Goal: Task Accomplishment & Management: Manage account settings

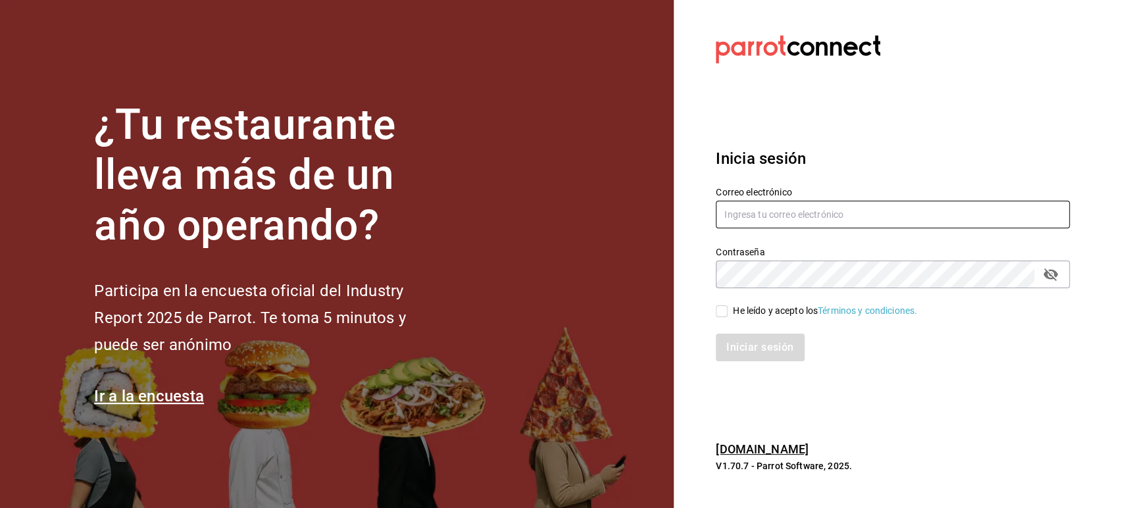
click at [763, 221] on input "text" at bounding box center [893, 215] width 354 height 28
paste input "[EMAIL_ADDRESS][DOMAIN_NAME]"
type input "[EMAIL_ADDRESS][DOMAIN_NAME]"
click at [722, 308] on input "He leído y acepto los Términos y condiciones." at bounding box center [722, 311] width 12 height 12
checkbox input "true"
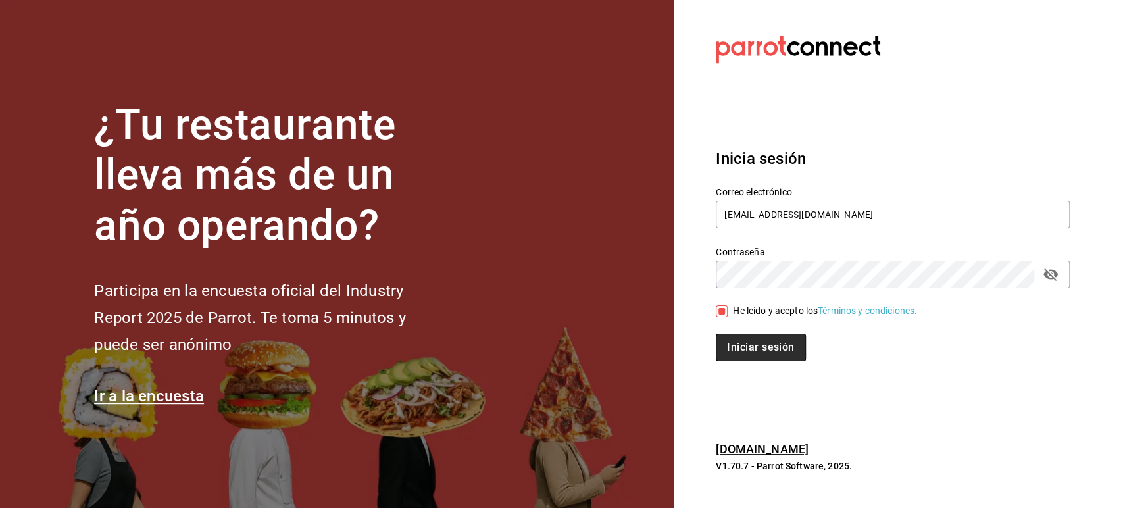
click at [740, 353] on button "Iniciar sesión" at bounding box center [760, 348] width 89 height 28
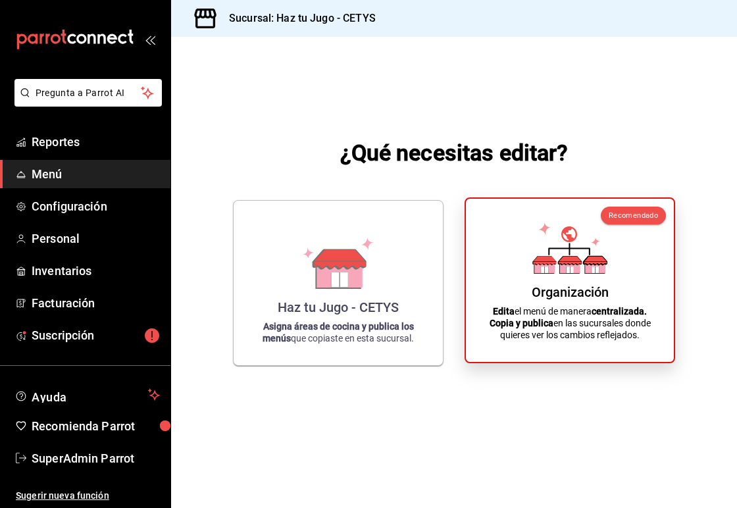
click at [532, 268] on div "Organización Edita el menú de manera centralizada. Copia y publica en las sucur…" at bounding box center [570, 280] width 176 height 142
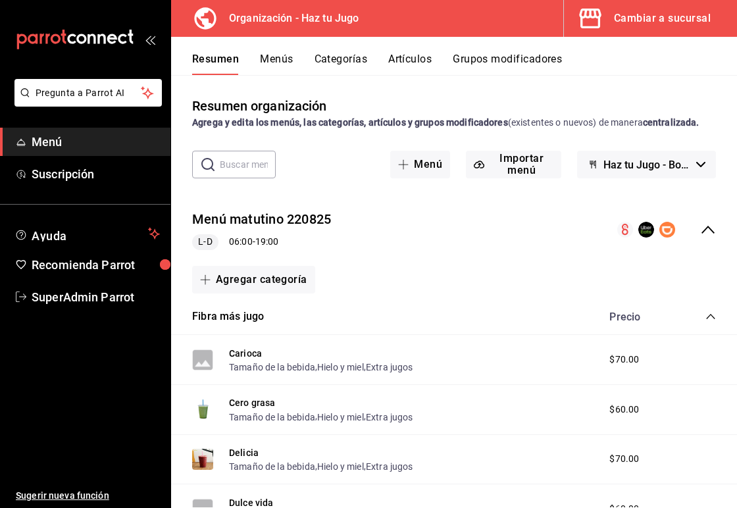
click at [700, 228] on icon "collapse-menu-row" at bounding box center [708, 230] width 16 height 16
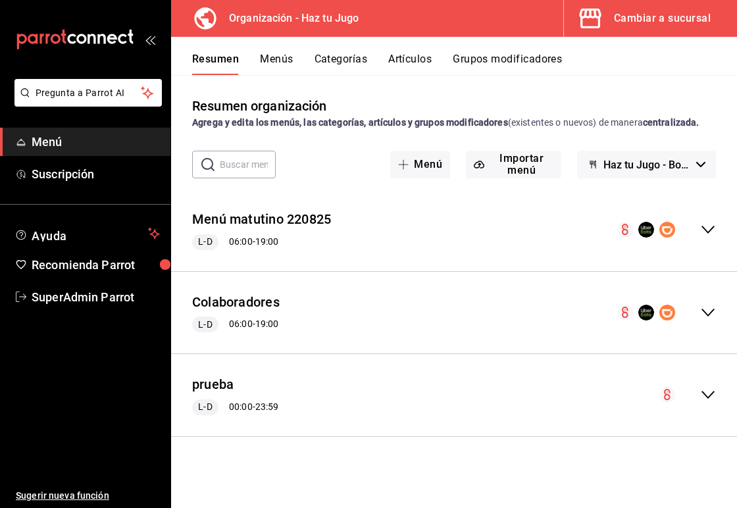
click at [626, 20] on div "Cambiar a sucursal" at bounding box center [662, 18] width 97 height 18
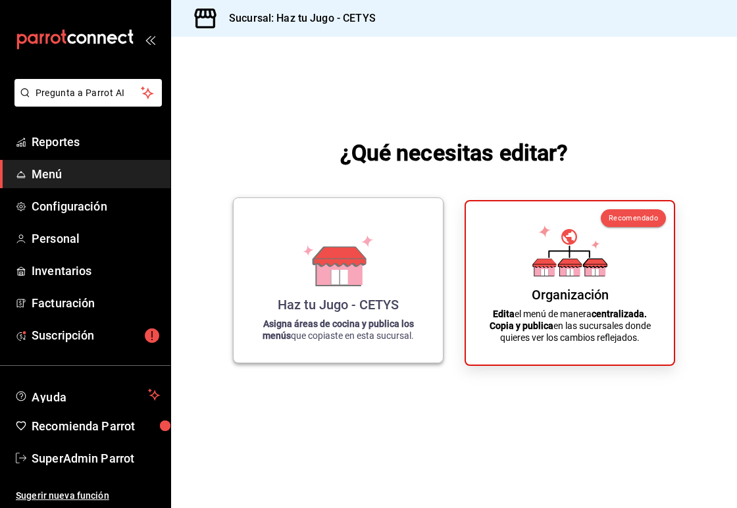
click at [353, 277] on icon at bounding box center [338, 271] width 45 height 28
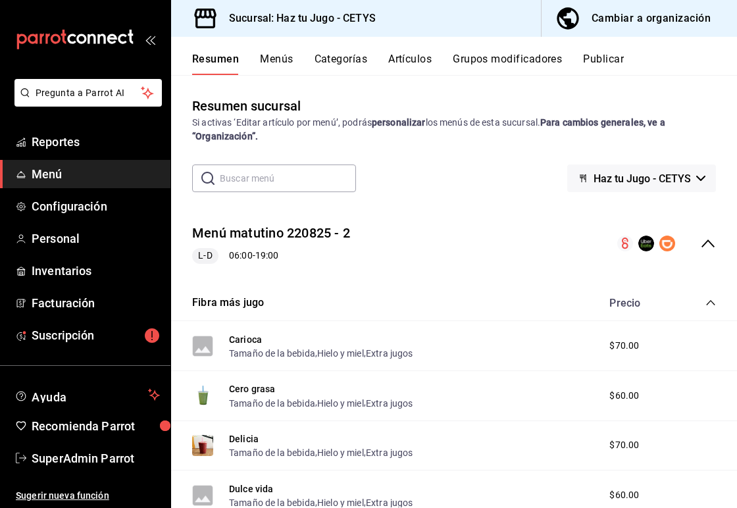
click at [409, 146] on div "Resumen sucursal Si activas ‘Editar artículo por menú’, podrás personalizar los…" at bounding box center [454, 301] width 566 height 411
click at [243, 340] on button "Carioca" at bounding box center [245, 339] width 33 height 13
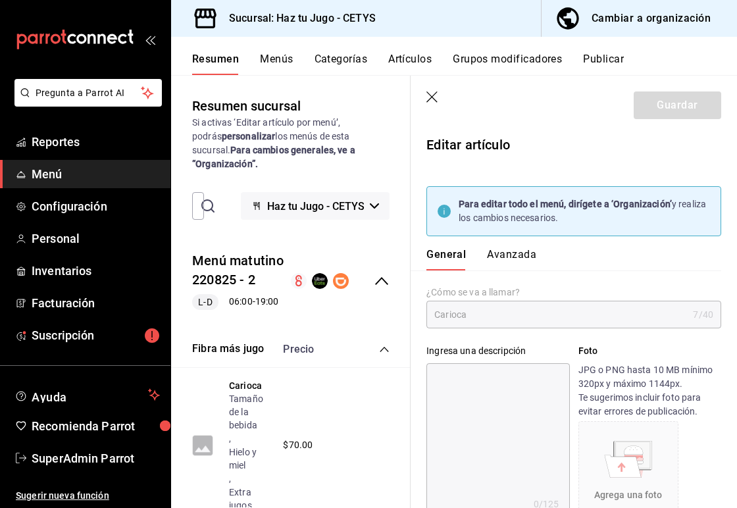
type input "$70.00"
type input "E48"
type input "90101500"
radio input "true"
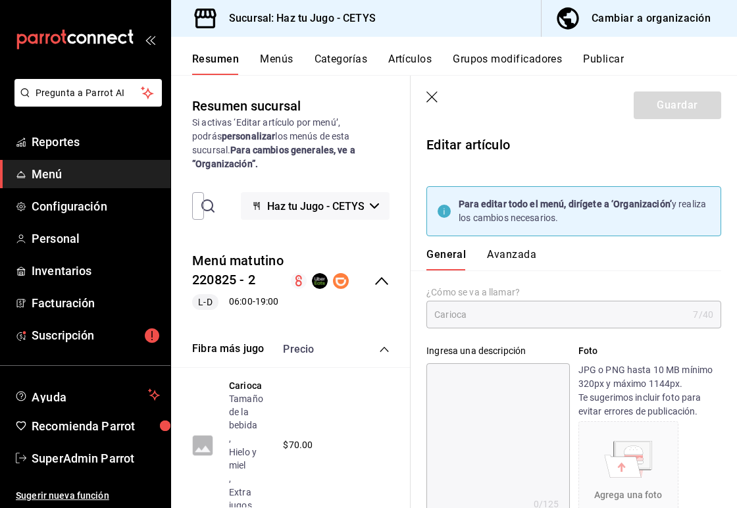
type input "f206f647-92bd-496a-b0f8-2aa570253bbd"
click at [506, 251] on button "Avanzada" at bounding box center [511, 259] width 49 height 22
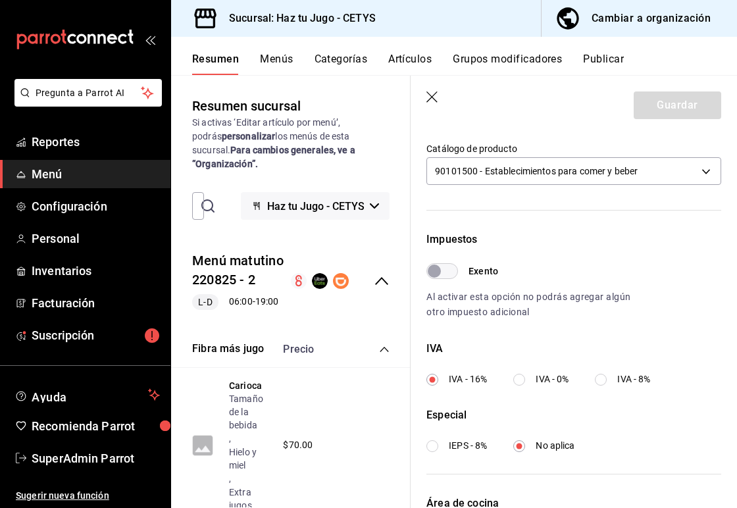
scroll to position [501, 0]
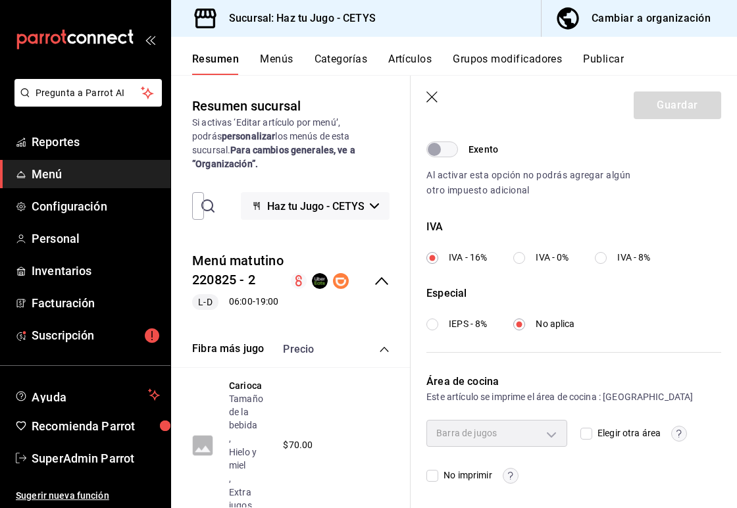
click at [433, 95] on icon "button" at bounding box center [431, 96] width 11 height 11
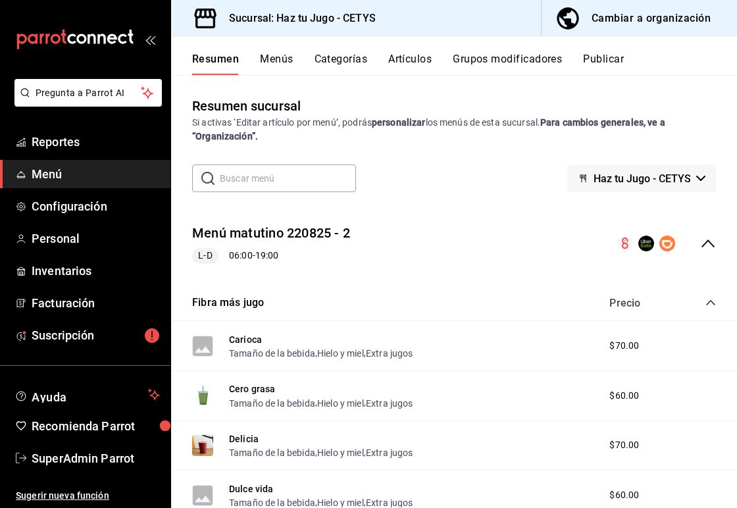
click at [700, 236] on icon "collapse-menu-row" at bounding box center [708, 244] width 16 height 16
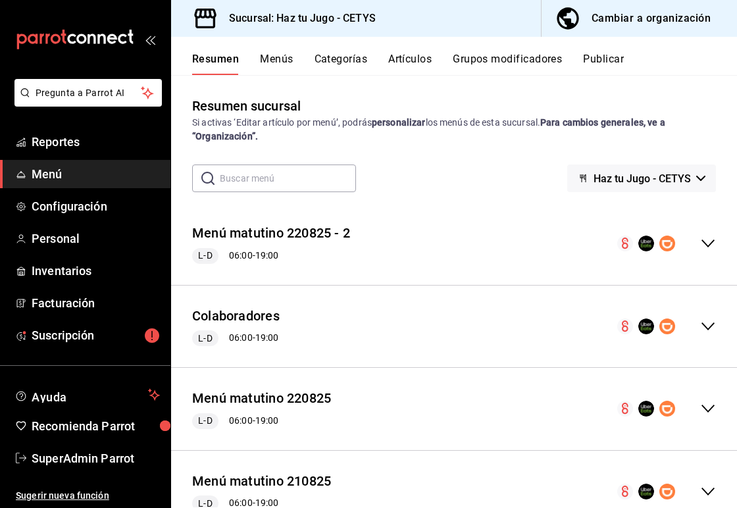
click at [614, 23] on div "Cambiar a organización" at bounding box center [650, 18] width 119 height 18
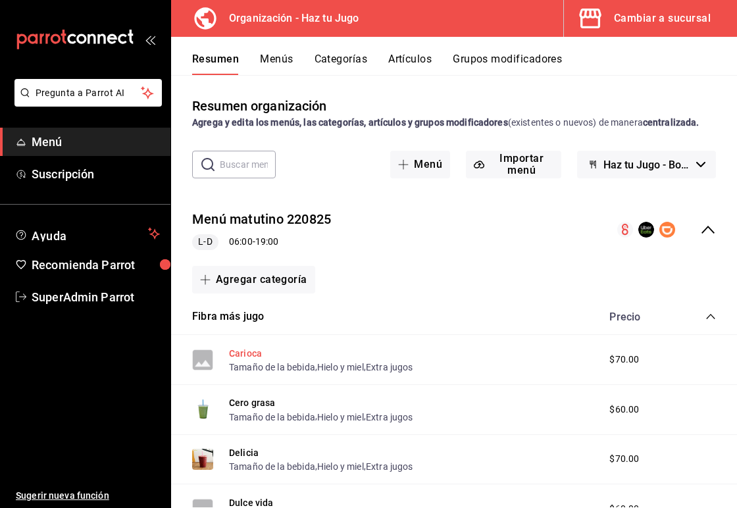
click at [241, 347] on button "Carioca" at bounding box center [245, 353] width 33 height 13
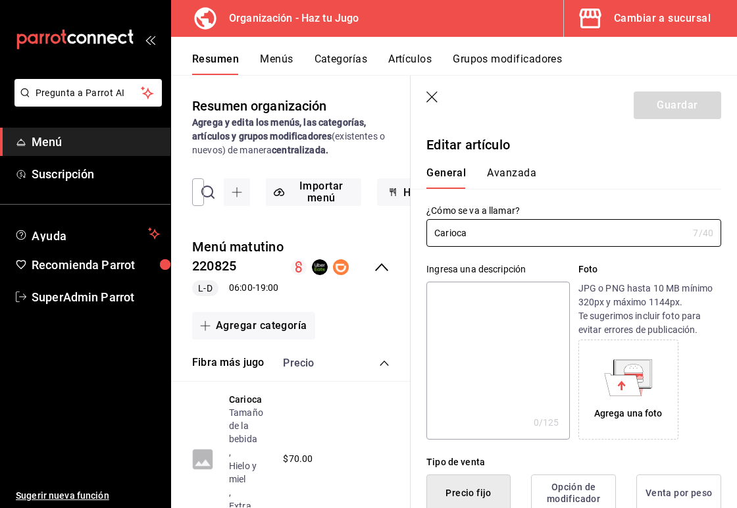
type input "$70.00"
click at [522, 168] on button "Avanzada" at bounding box center [511, 177] width 49 height 22
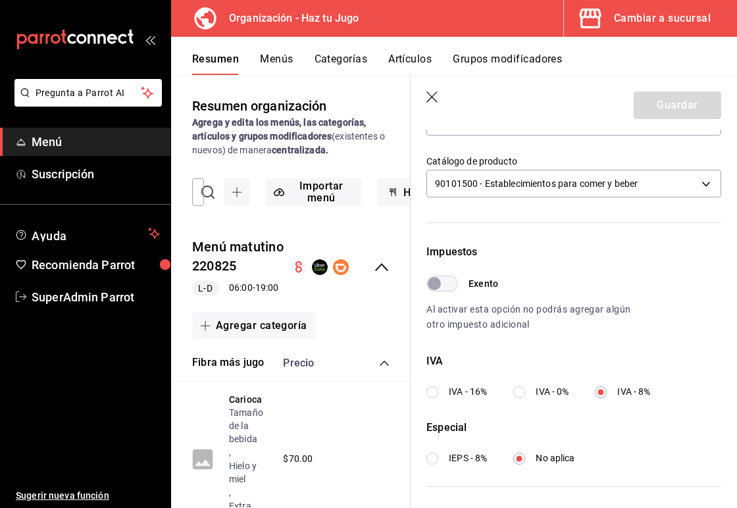
scroll to position [321, 0]
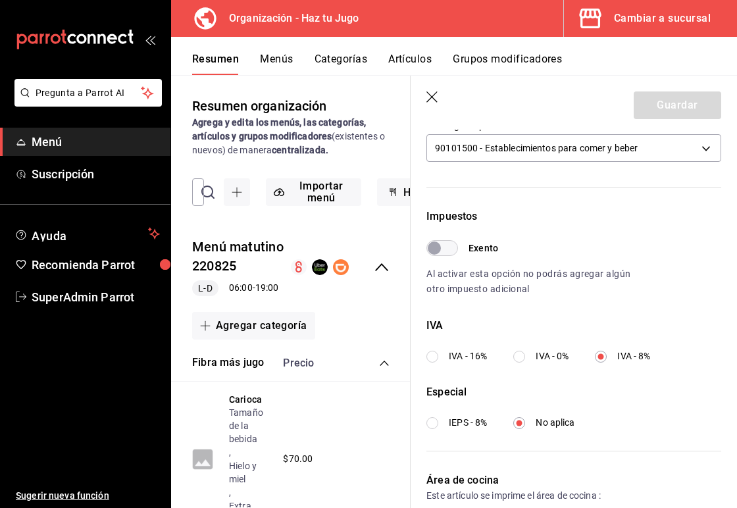
click at [437, 94] on icon "button" at bounding box center [432, 97] width 13 height 13
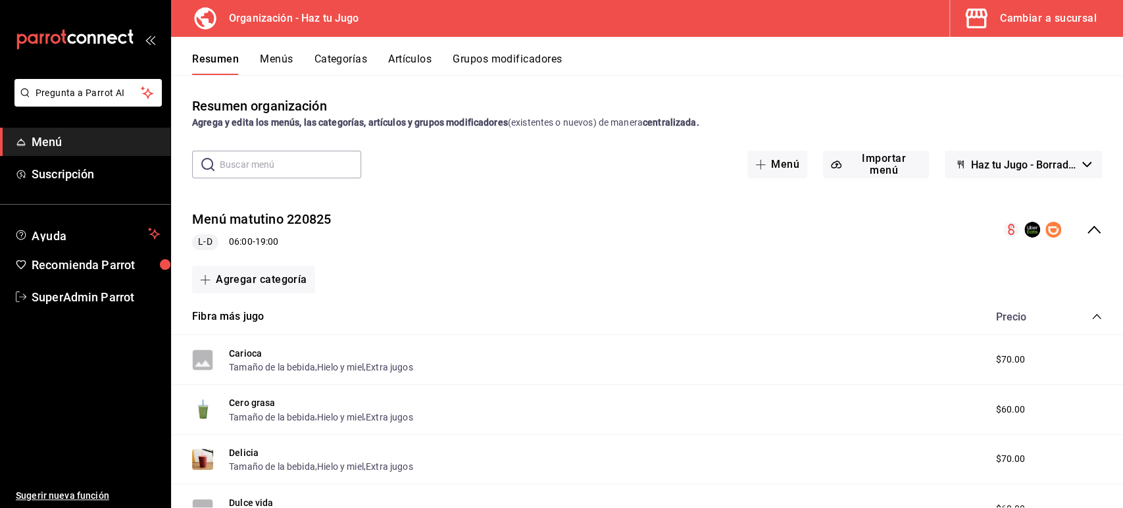
click at [272, 62] on button "Menús" at bounding box center [276, 64] width 33 height 22
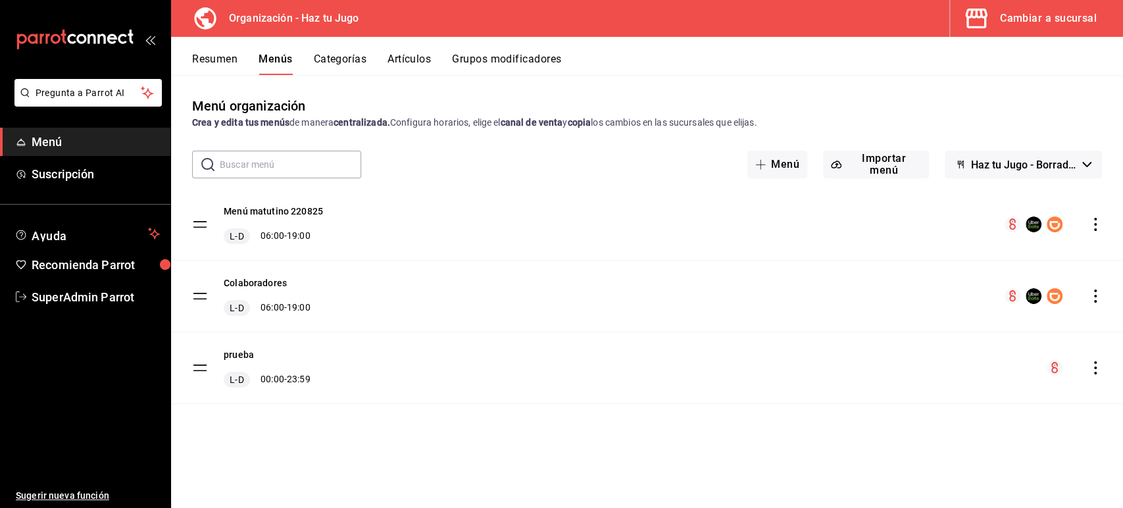
click at [1093, 228] on icon "actions" at bounding box center [1095, 224] width 13 height 13
